Goal: Information Seeking & Learning: Learn about a topic

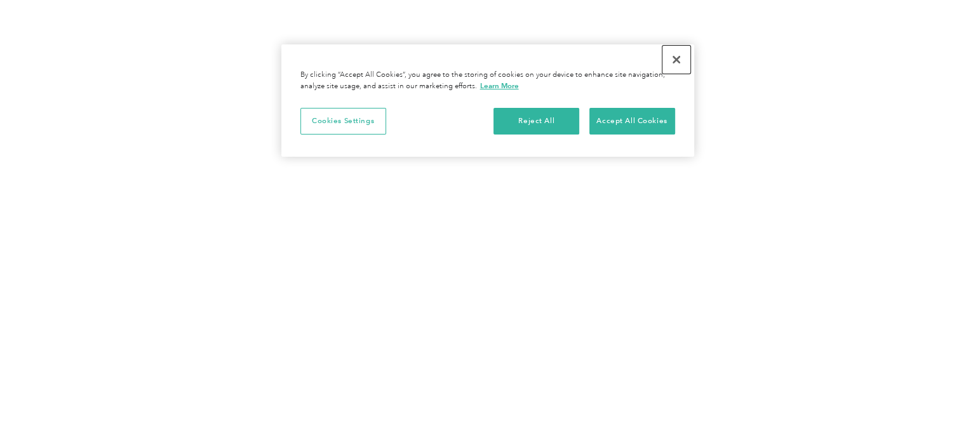
click at [674, 58] on button "Close" at bounding box center [676, 60] width 28 height 28
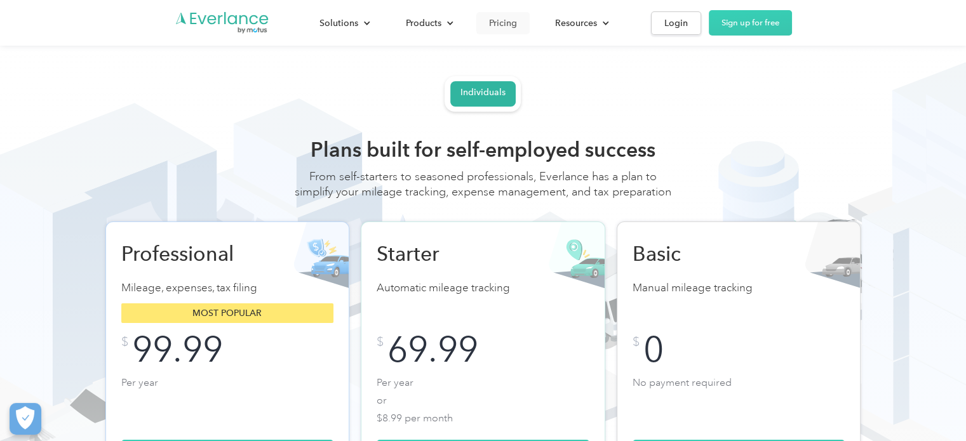
click at [506, 18] on div "Pricing" at bounding box center [503, 23] width 28 height 16
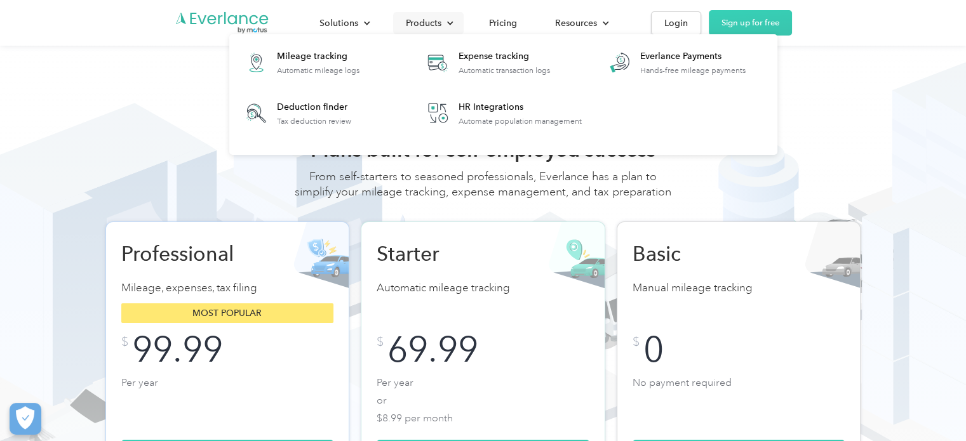
click at [412, 26] on div "Products" at bounding box center [424, 23] width 36 height 16
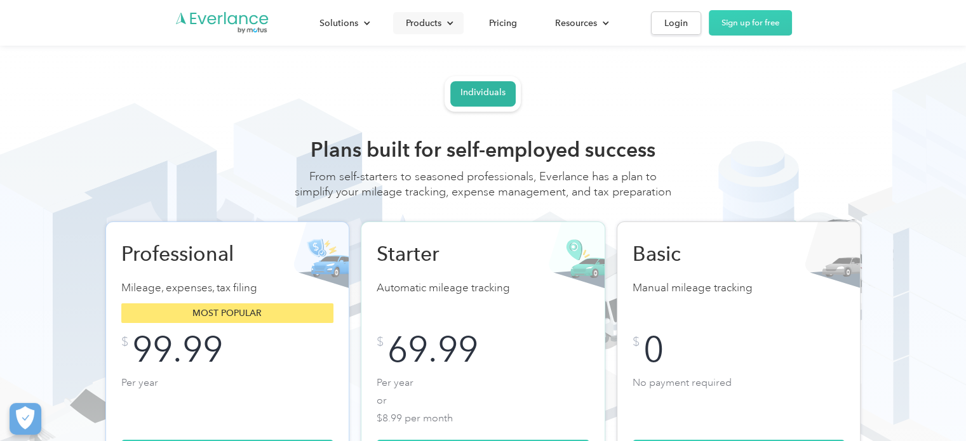
click at [422, 25] on div "Products" at bounding box center [424, 23] width 36 height 16
